Goal: Check status: Check status

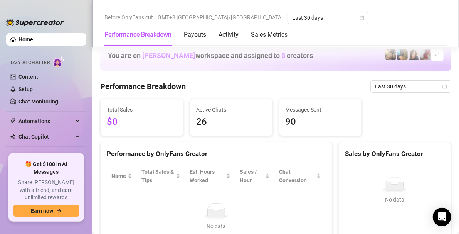
scroll to position [255, 0]
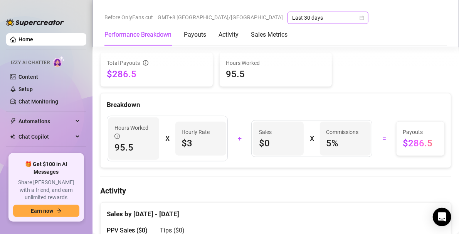
click at [292, 19] on span "Last 30 days" at bounding box center [328, 18] width 72 height 12
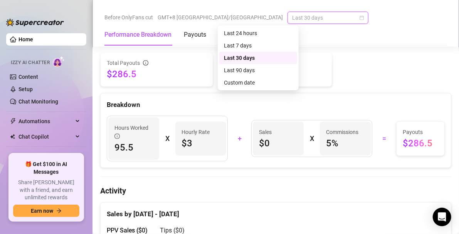
click at [260, 45] on div "Last 7 days" at bounding box center [258, 45] width 69 height 8
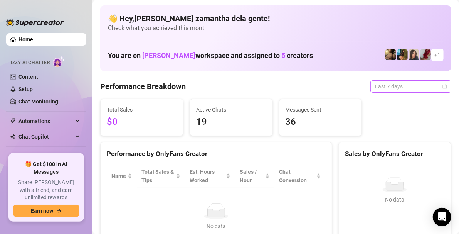
click at [409, 88] on span "Last 7 days" at bounding box center [411, 87] width 72 height 12
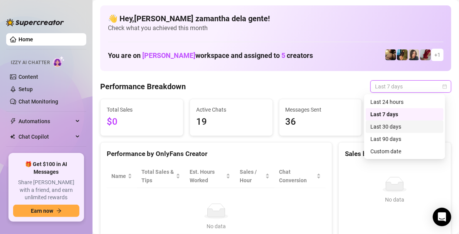
click at [384, 126] on div "Last 30 days" at bounding box center [404, 126] width 69 height 8
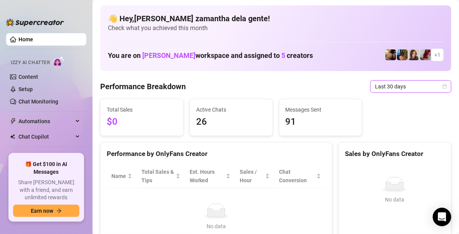
click at [380, 89] on span "Last 30 days" at bounding box center [411, 87] width 72 height 12
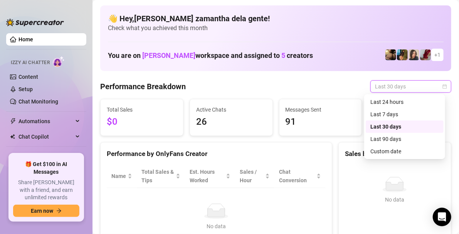
click at [396, 103] on div "Last 24 hours" at bounding box center [404, 102] width 69 height 8
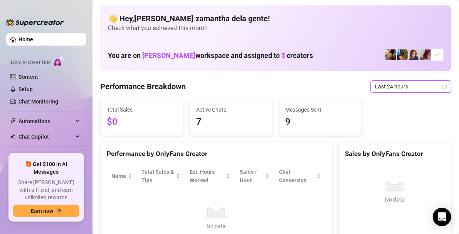
click at [385, 86] on span "Last 24 hours" at bounding box center [411, 87] width 72 height 12
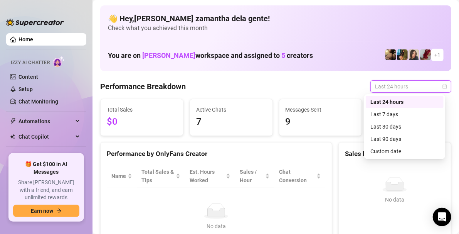
click at [395, 113] on div "Last 7 days" at bounding box center [404, 114] width 69 height 8
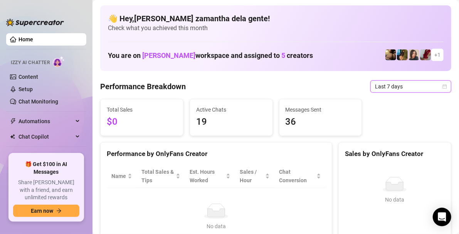
click at [389, 85] on span "Last 7 days" at bounding box center [411, 87] width 72 height 12
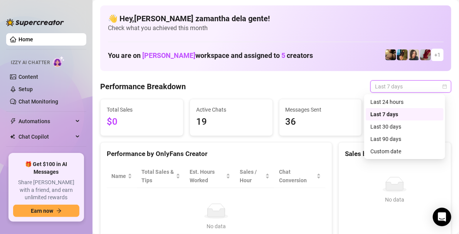
click at [386, 125] on div "Last 30 days" at bounding box center [404, 126] width 69 height 8
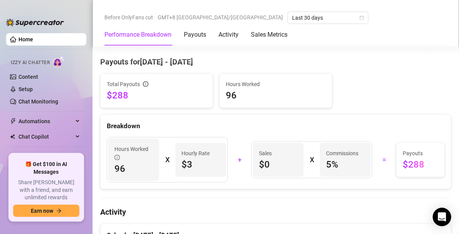
scroll to position [234, 0]
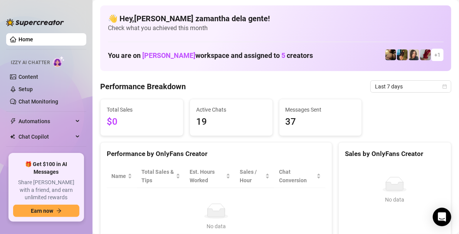
scroll to position [47, 0]
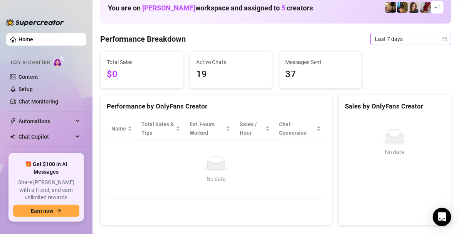
click at [411, 39] on span "Last 7 days" at bounding box center [411, 39] width 72 height 12
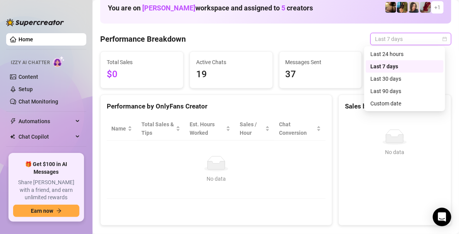
click at [398, 76] on div "Last 30 days" at bounding box center [404, 78] width 69 height 8
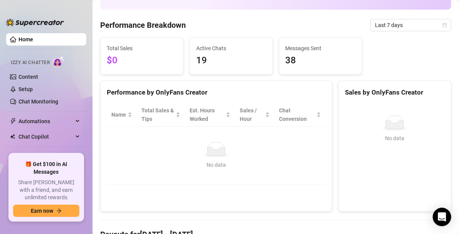
scroll to position [57, 0]
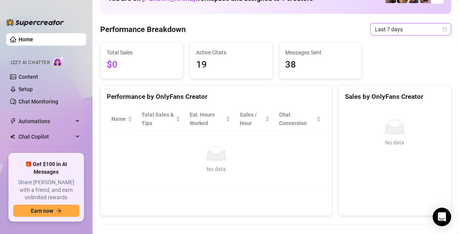
click at [402, 27] on span "Last 7 days" at bounding box center [411, 30] width 72 height 12
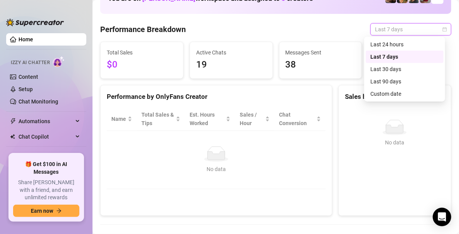
click at [395, 67] on div "Last 30 days" at bounding box center [404, 69] width 69 height 8
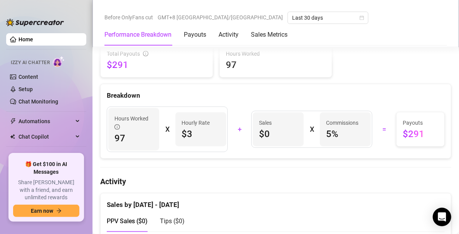
scroll to position [263, 0]
